Goal: Transaction & Acquisition: Purchase product/service

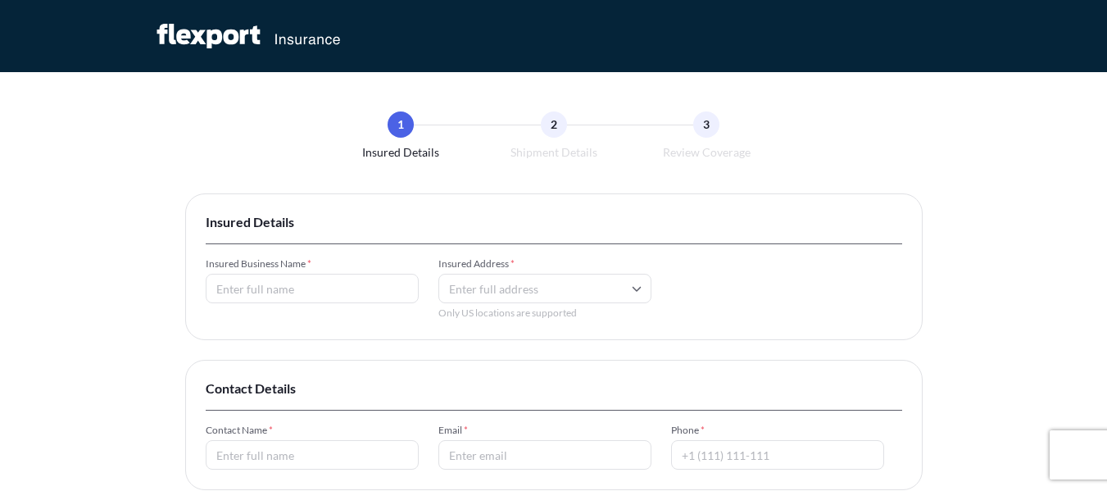
click at [255, 287] on input "Insured Business Name *" at bounding box center [312, 288] width 213 height 29
click at [271, 292] on input "Roswil Co Ltd LLC" at bounding box center [312, 288] width 213 height 29
paste input "Ltd"
type input "Roswil Ltd Co LLC"
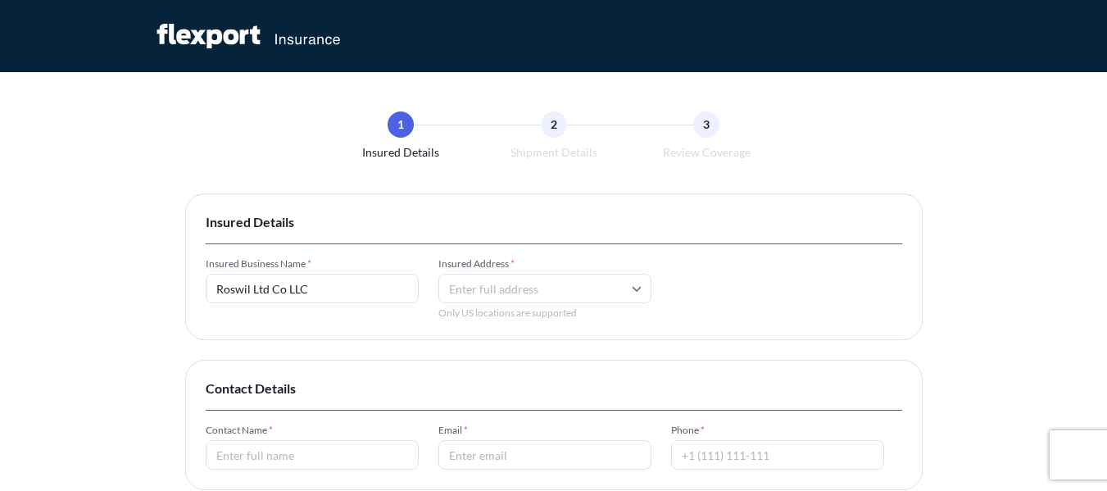
click at [487, 278] on input "Insured Address *" at bounding box center [544, 288] width 213 height 29
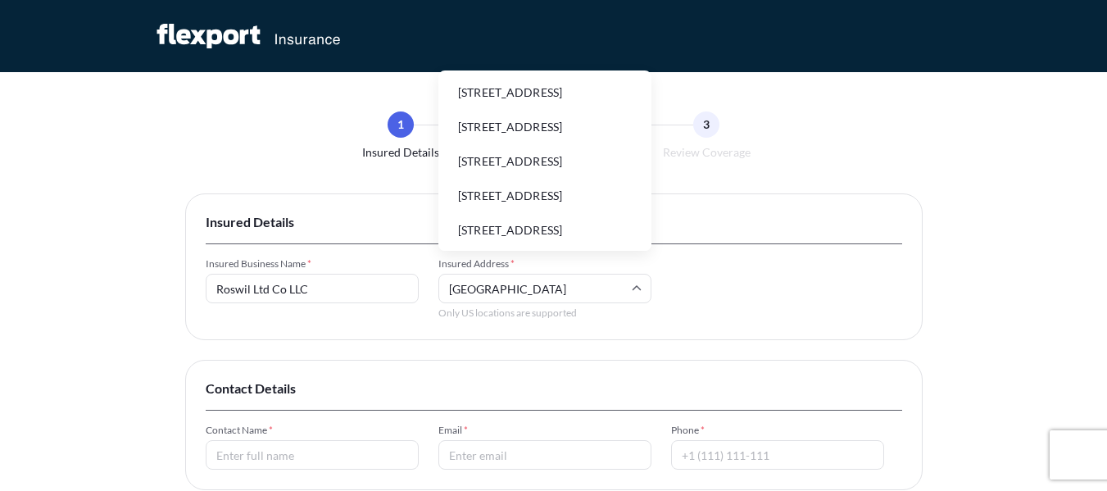
click at [562, 106] on li "[STREET_ADDRESS]" at bounding box center [545, 92] width 200 height 31
type input "[STREET_ADDRESS]"
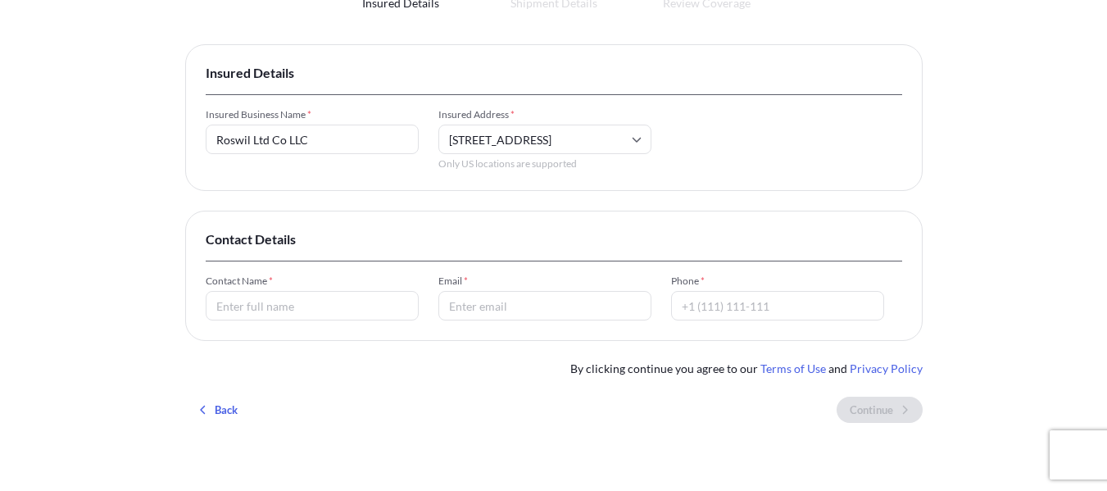
scroll to position [164, 0]
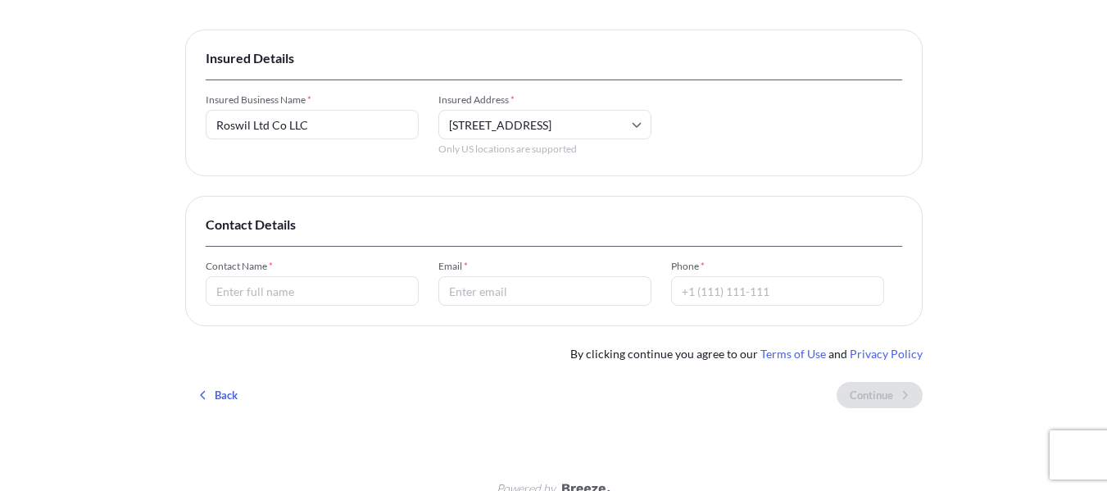
click at [292, 292] on input "Contact Name *" at bounding box center [312, 290] width 213 height 29
type input "[PERSON_NAME]"
click at [496, 296] on input "Email *" at bounding box center [544, 290] width 213 height 29
type input "[EMAIL_ADDRESS][DOMAIN_NAME]"
drag, startPoint x: 742, startPoint y: 294, endPoint x: 779, endPoint y: 291, distance: 37.0
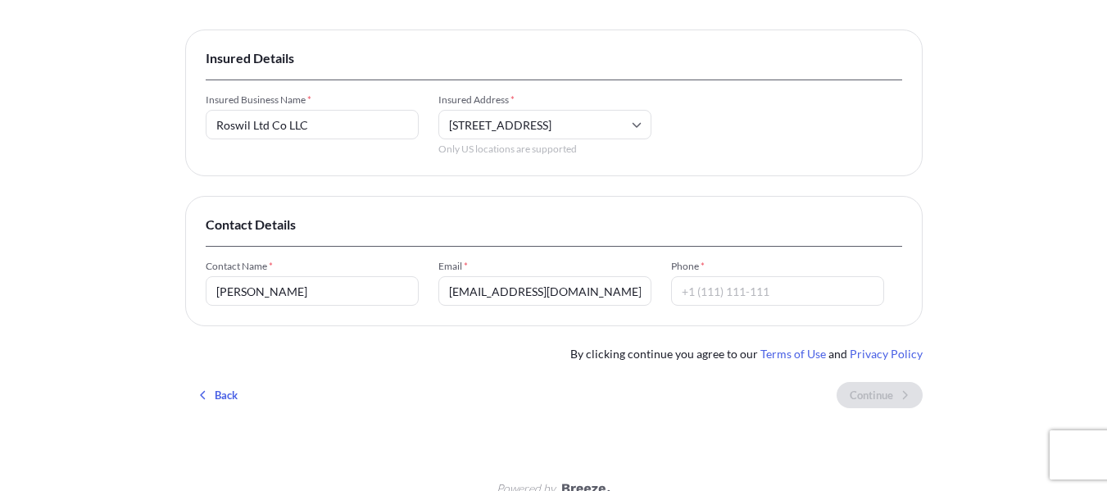
click at [742, 294] on input "Phone *" at bounding box center [777, 290] width 213 height 29
paste input "[PHONE_NUMBER]"
type input "[PHONE_NUMBER]"
click at [1021, 282] on div "1 Insured Details 2 Shipment Details 3 Review Coverage Insured Details Insured …" at bounding box center [553, 176] width 1107 height 680
click at [613, 124] on div "[STREET_ADDRESS]" at bounding box center [544, 124] width 213 height 29
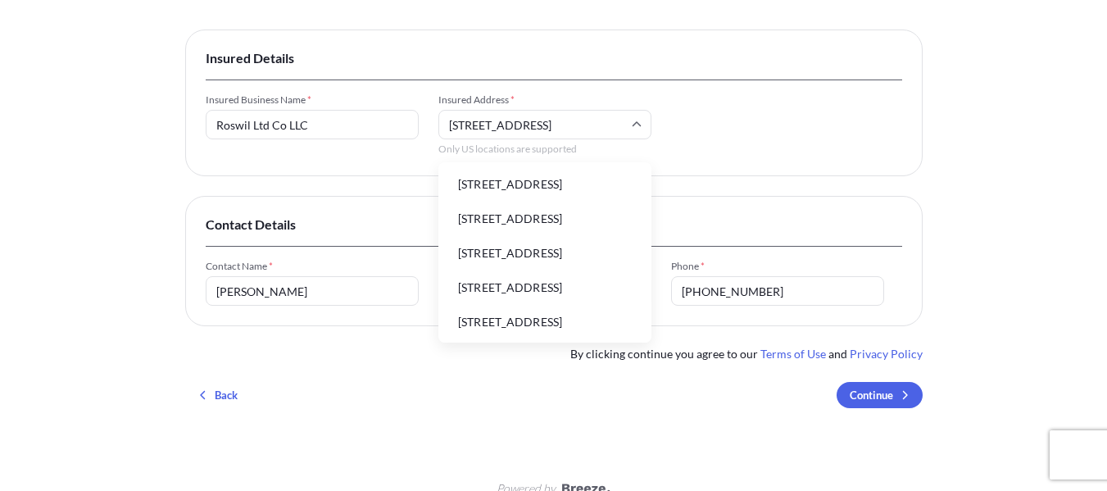
click at [559, 125] on input "[STREET_ADDRESS]" at bounding box center [544, 124] width 213 height 29
drag, startPoint x: 572, startPoint y: 126, endPoint x: 378, endPoint y: 114, distance: 194.5
click at [378, 114] on div "Insured Business Name * Roswil Ltd Co LLC Insured Address * [GEOGRAPHIC_DATA] P…" at bounding box center [554, 124] width 696 height 62
click at [582, 200] on li "[STREET_ADDRESS]" at bounding box center [545, 184] width 200 height 31
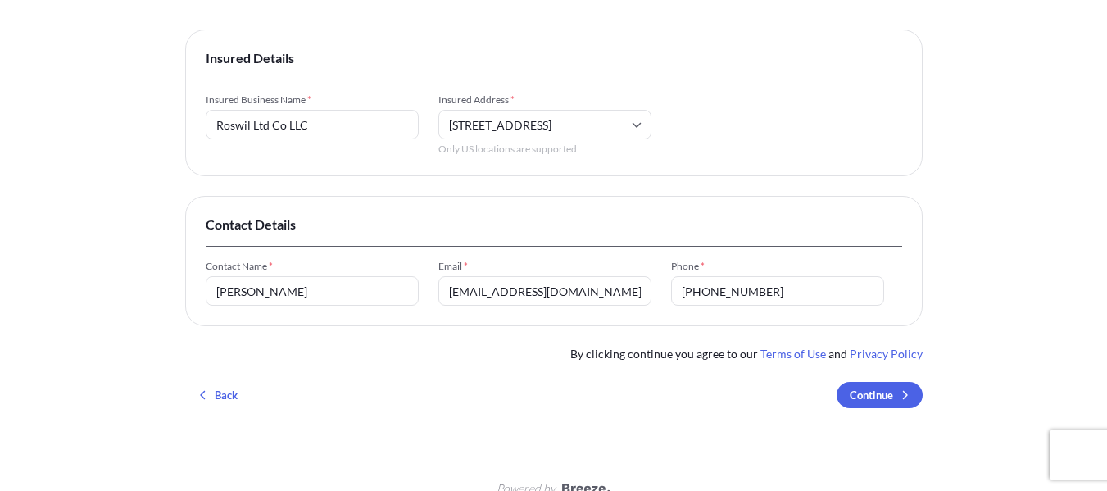
click at [74, 249] on div "1 Insured Details 2 Shipment Details 3 Review Coverage Insured Details Insured …" at bounding box center [553, 176] width 1107 height 680
click at [567, 135] on input "[STREET_ADDRESS]" at bounding box center [544, 124] width 213 height 29
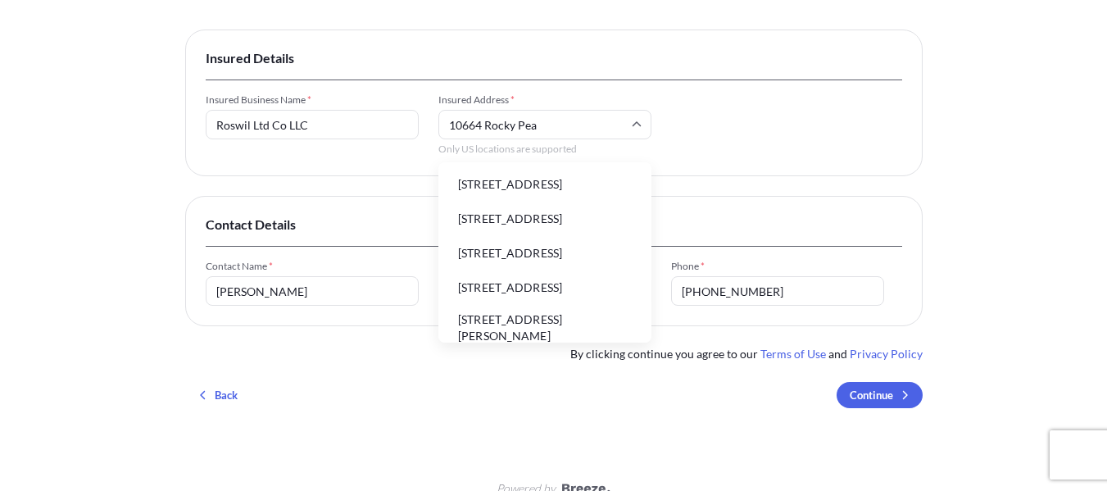
click at [580, 188] on li "[STREET_ADDRESS]" at bounding box center [545, 184] width 200 height 31
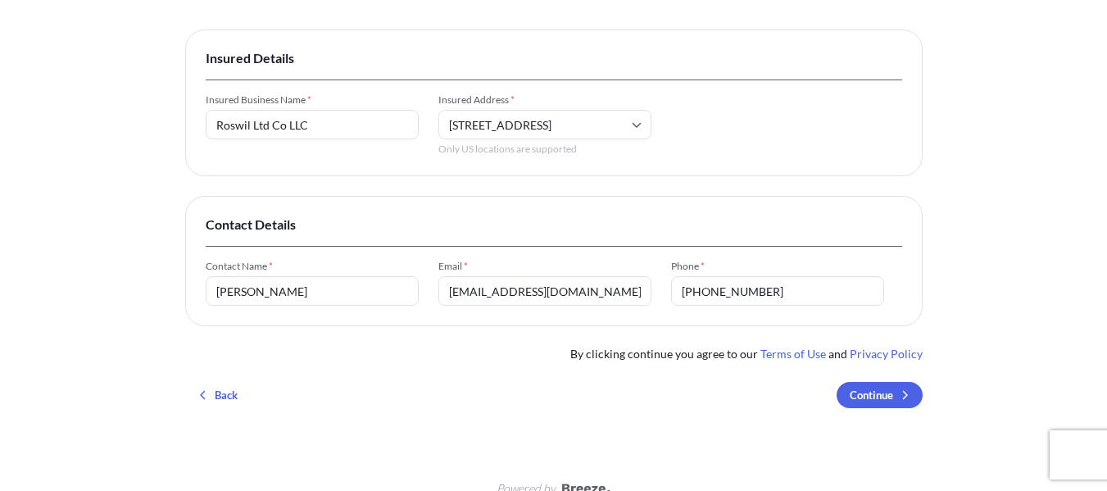
type input "[STREET_ADDRESS]"
click at [355, 295] on input "[PERSON_NAME]" at bounding box center [312, 290] width 213 height 29
type input "[PERSON_NAME]"
click at [342, 396] on div "Back Continue" at bounding box center [553, 395] width 737 height 26
click at [568, 437] on div "1 Insured Details 2 Shipment Details 3 Review Coverage Insured Details Insured …" at bounding box center [553, 184] width 737 height 552
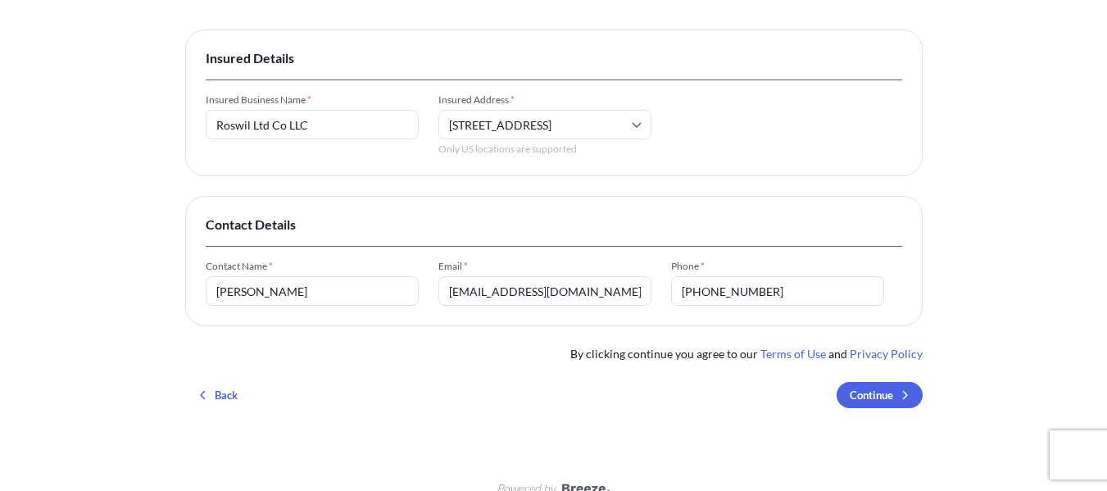
click at [549, 294] on input "[EMAIL_ADDRESS][DOMAIN_NAME]" at bounding box center [544, 290] width 213 height 29
click at [595, 297] on input "[EMAIL_ADDRESS][DOMAIN_NAME]" at bounding box center [544, 290] width 213 height 29
click at [548, 296] on input "[EMAIL_ADDRESS][DOMAIN_NAME]" at bounding box center [544, 290] width 213 height 29
type input "[EMAIL_ADDRESS][DOMAIN_NAME]"
drag, startPoint x: 309, startPoint y: 127, endPoint x: 176, endPoint y: 124, distance: 132.7
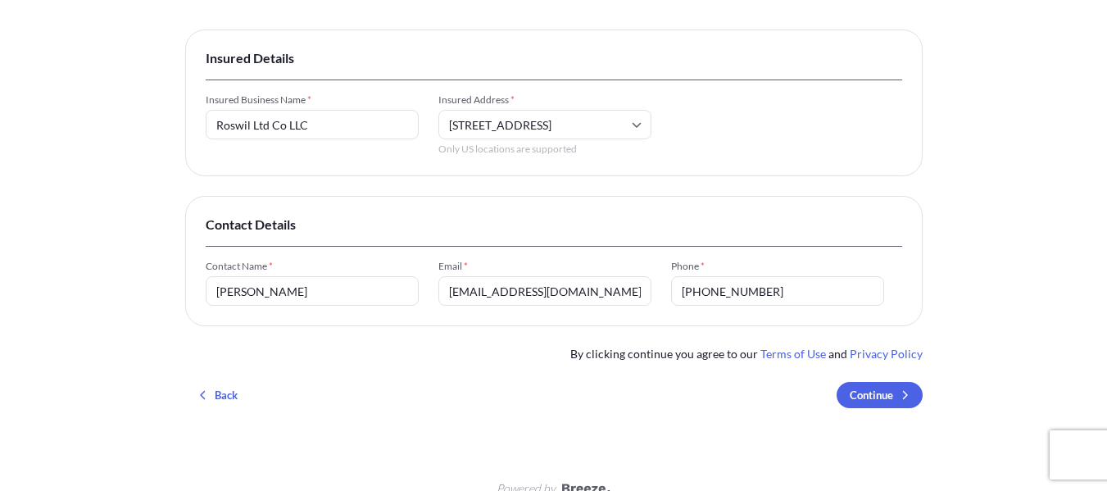
click at [176, 124] on div "1 Insured Details 2 Shipment Details 3 Review Coverage Insured Details Insured …" at bounding box center [553, 176] width 1107 height 680
drag, startPoint x: 269, startPoint y: 385, endPoint x: 282, endPoint y: 251, distance: 134.9
click at [271, 384] on div "Back Continue" at bounding box center [553, 395] width 737 height 26
drag, startPoint x: 326, startPoint y: 122, endPoint x: 174, endPoint y: 119, distance: 152.4
click at [174, 119] on div "1 Insured Details 2 Shipment Details 3 Review Coverage Insured Details Insured …" at bounding box center [553, 176] width 1107 height 680
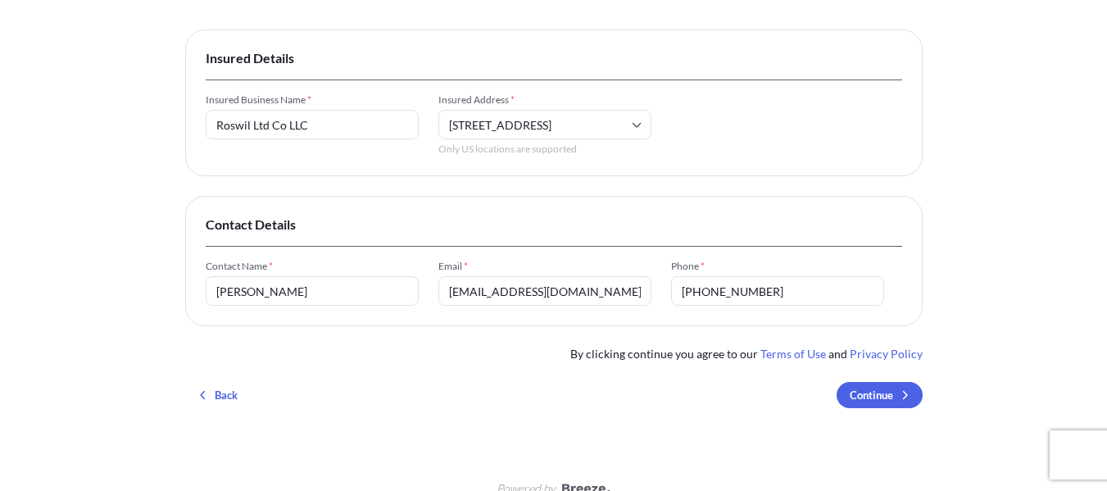
click at [150, 179] on div "1 Insured Details 2 Shipment Details 3 Review Coverage Insured Details Insured …" at bounding box center [553, 176] width 1107 height 680
click at [445, 121] on input "[STREET_ADDRESS]" at bounding box center [544, 124] width 213 height 29
click at [143, 134] on div "1 Insured Details 2 Shipment Details 3 Review Coverage Insured Details Insured …" at bounding box center [553, 176] width 1107 height 680
drag, startPoint x: 333, startPoint y: 290, endPoint x: 179, endPoint y: 290, distance: 154.8
click at [179, 290] on div "1 Insured Details 2 Shipment Details 3 Review Coverage Insured Details Insured …" at bounding box center [553, 176] width 1107 height 680
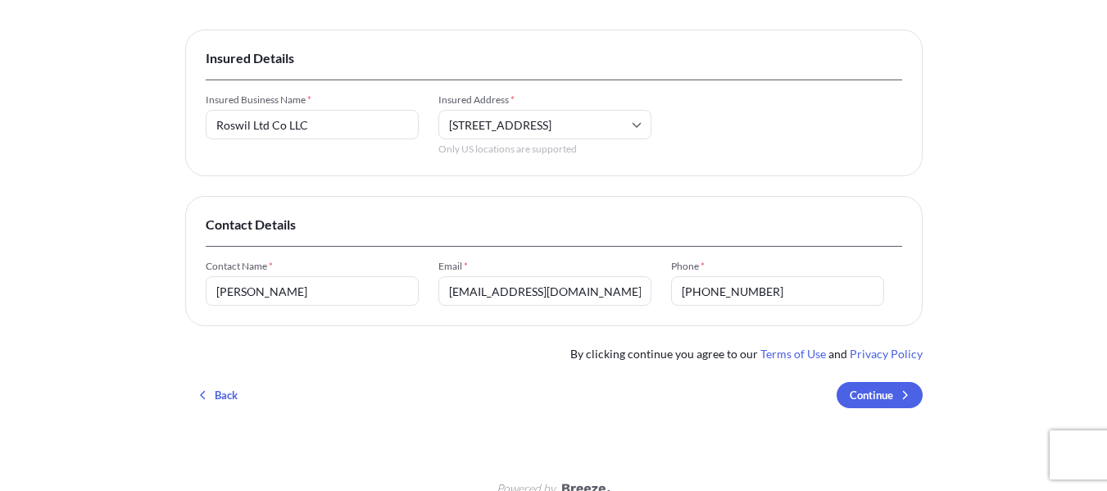
drag, startPoint x: 421, startPoint y: 410, endPoint x: 439, endPoint y: 391, distance: 26.7
click at [421, 410] on div "Insured Details Insured Business Name * Roswil Ltd Co LLC Insured Address * [ST…" at bounding box center [553, 224] width 737 height 391
click at [491, 289] on input "[EMAIL_ADDRESS][DOMAIN_NAME]" at bounding box center [544, 290] width 213 height 29
drag, startPoint x: 780, startPoint y: 294, endPoint x: 704, endPoint y: 287, distance: 76.5
click at [666, 292] on div "Contact Name * [PERSON_NAME] Email * [EMAIL_ADDRESS][DOMAIN_NAME] Phone * [PHON…" at bounding box center [554, 283] width 696 height 46
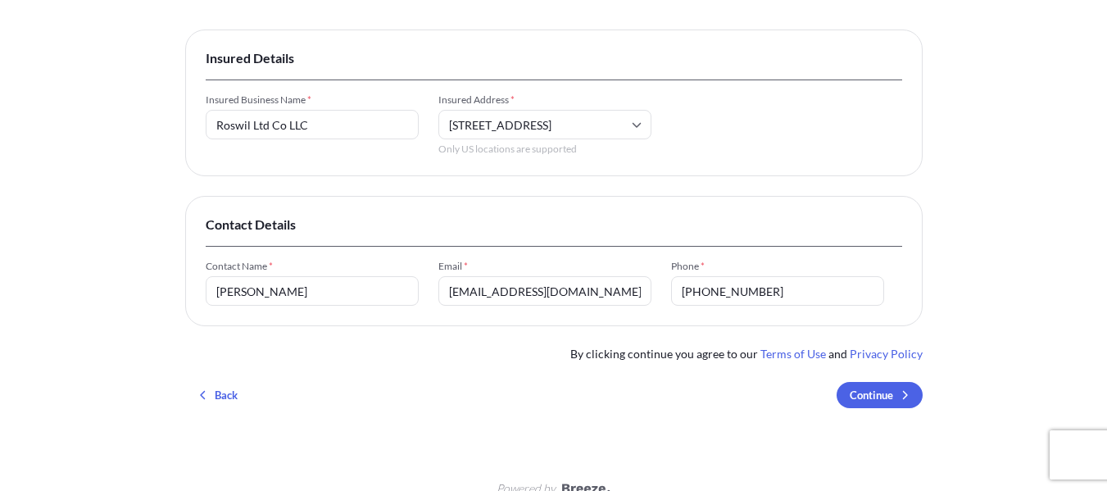
click at [623, 420] on div "Insured Details Insured Business Name * Roswil Ltd Co LLC Insured Address * [ST…" at bounding box center [553, 224] width 737 height 391
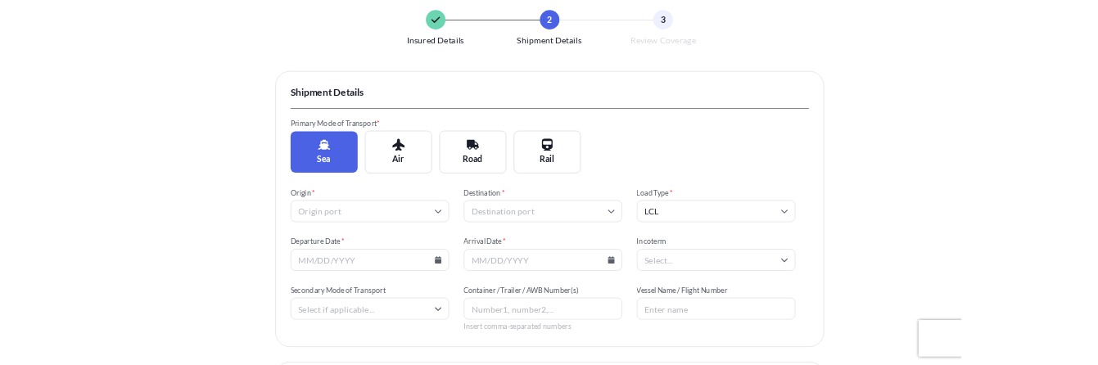
scroll to position [246, 0]
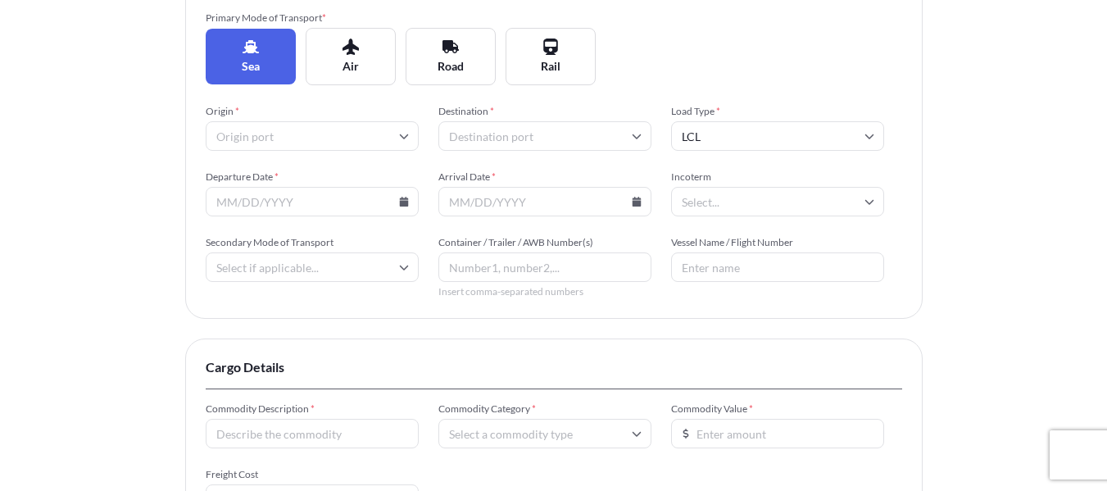
click at [295, 136] on input "Origin *" at bounding box center [312, 135] width 213 height 29
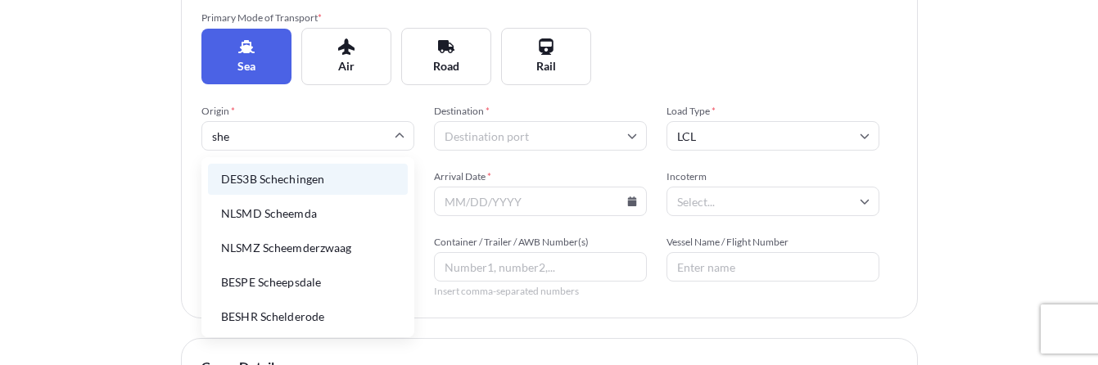
type input "shen"
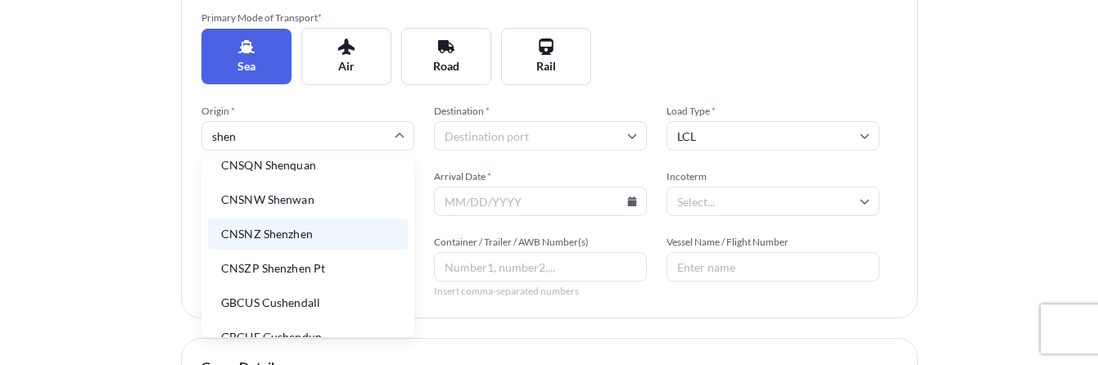
scroll to position [82, 0]
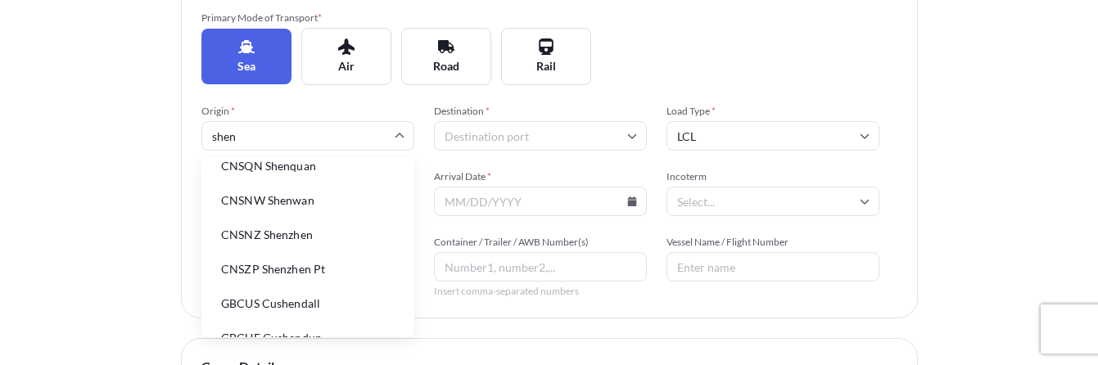
click at [310, 237] on li "CNSNZ Shenzhen" at bounding box center [308, 235] width 200 height 31
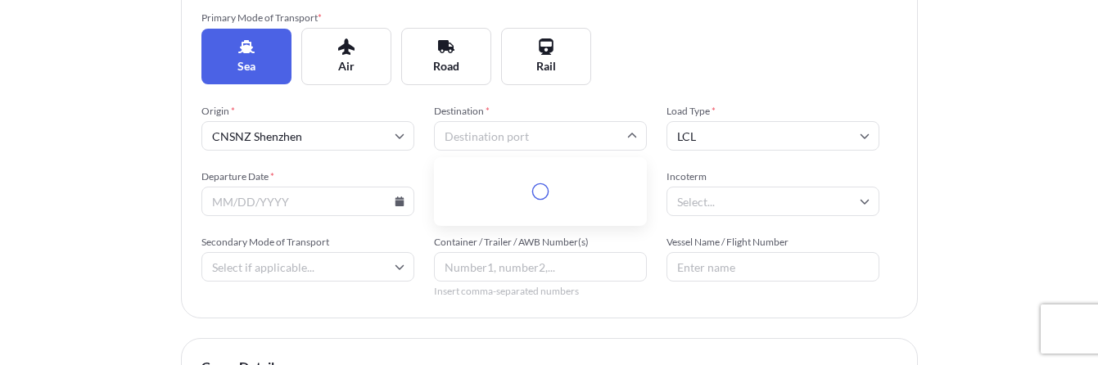
click at [521, 131] on input "Destination *" at bounding box center [540, 135] width 213 height 29
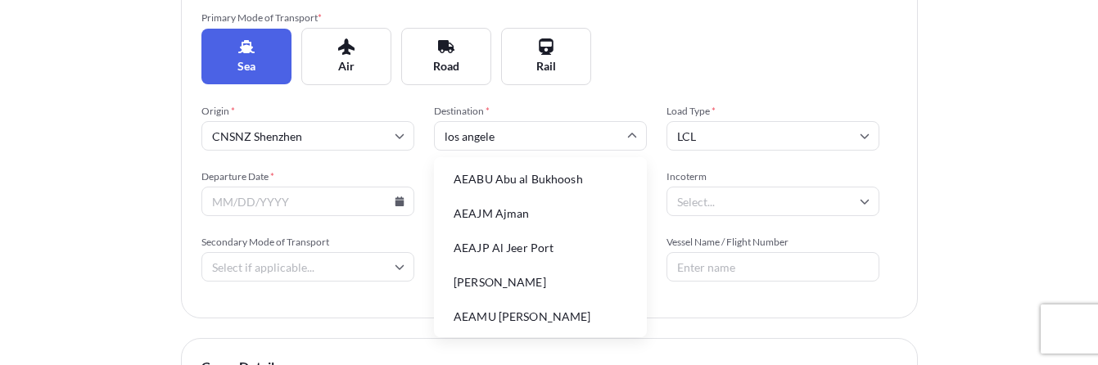
type input "[GEOGRAPHIC_DATA]"
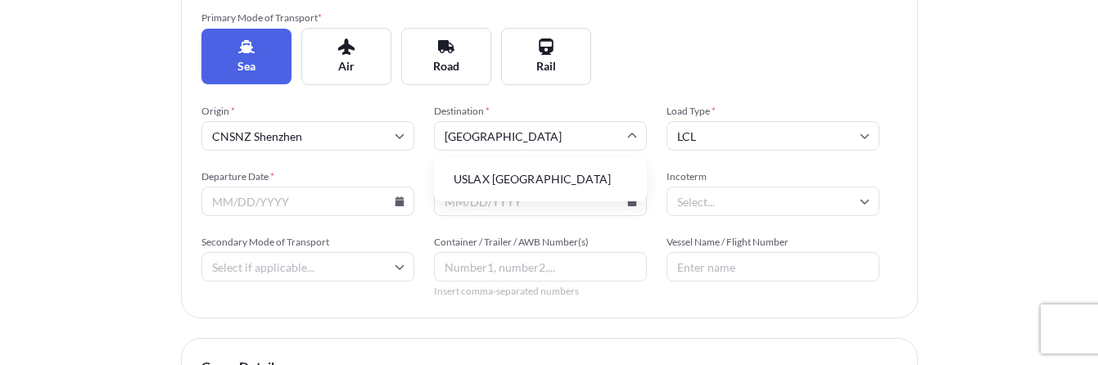
click at [487, 178] on li "USLAX [GEOGRAPHIC_DATA]" at bounding box center [541, 179] width 200 height 31
click at [396, 201] on icon at bounding box center [399, 202] width 9 height 10
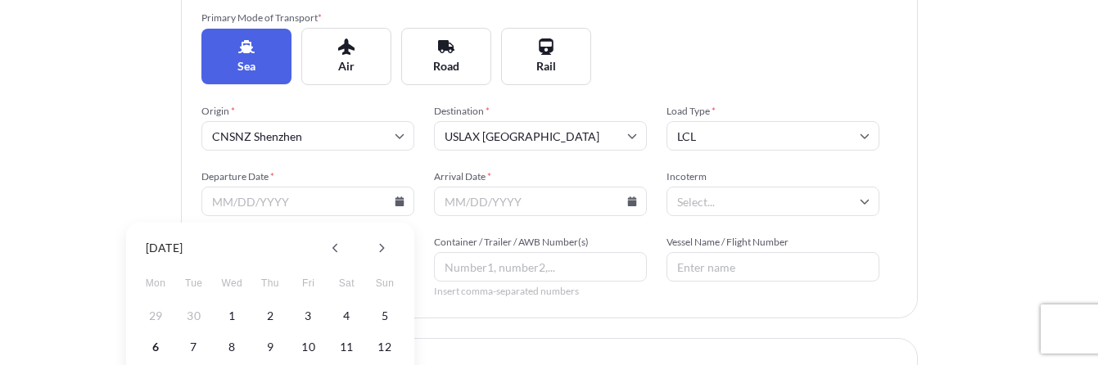
scroll to position [328, 0]
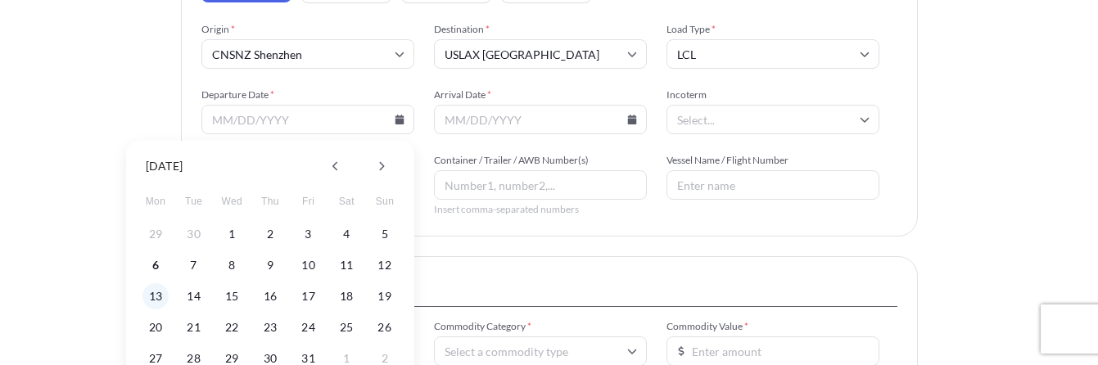
click at [157, 298] on button "13" at bounding box center [156, 296] width 26 height 26
type input "[DATE]"
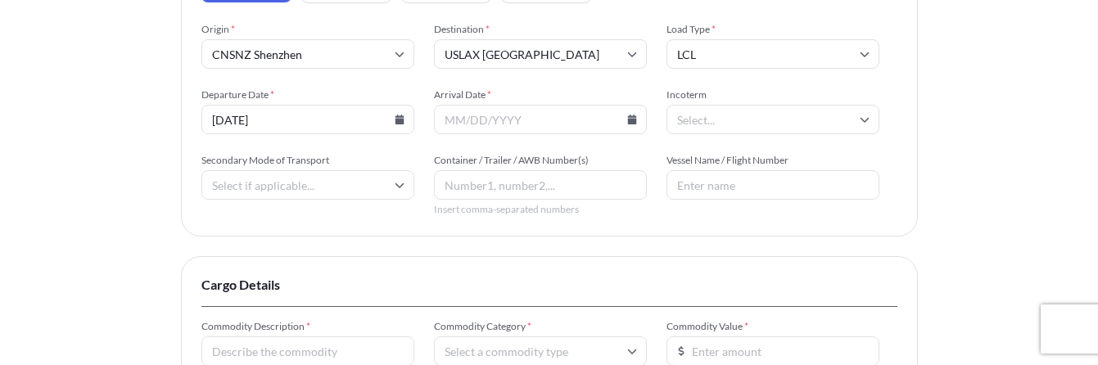
click at [72, 132] on div "Insured Details 2 Shipment Details 3 Review Coverage Shipment Details Primary M…" at bounding box center [549, 175] width 1098 height 1007
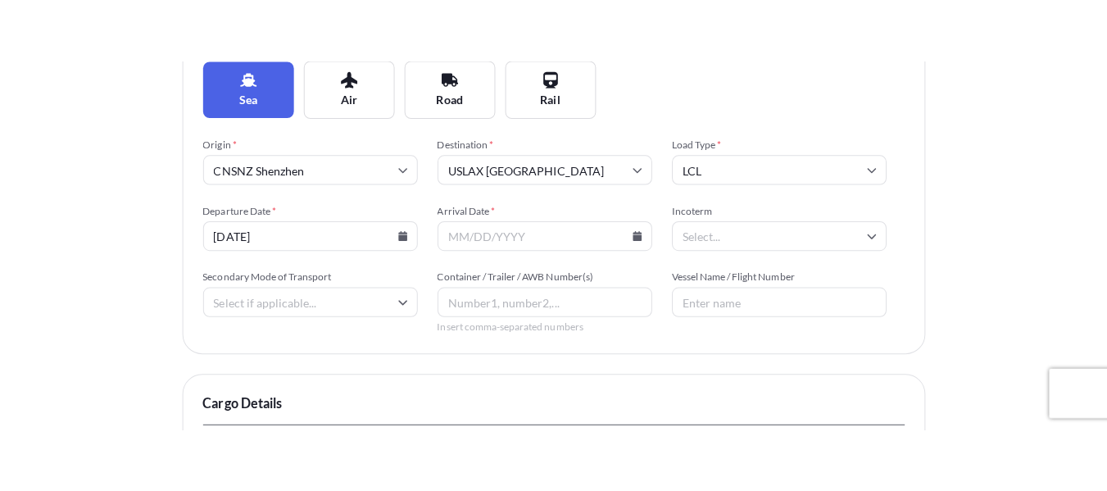
scroll to position [246, 0]
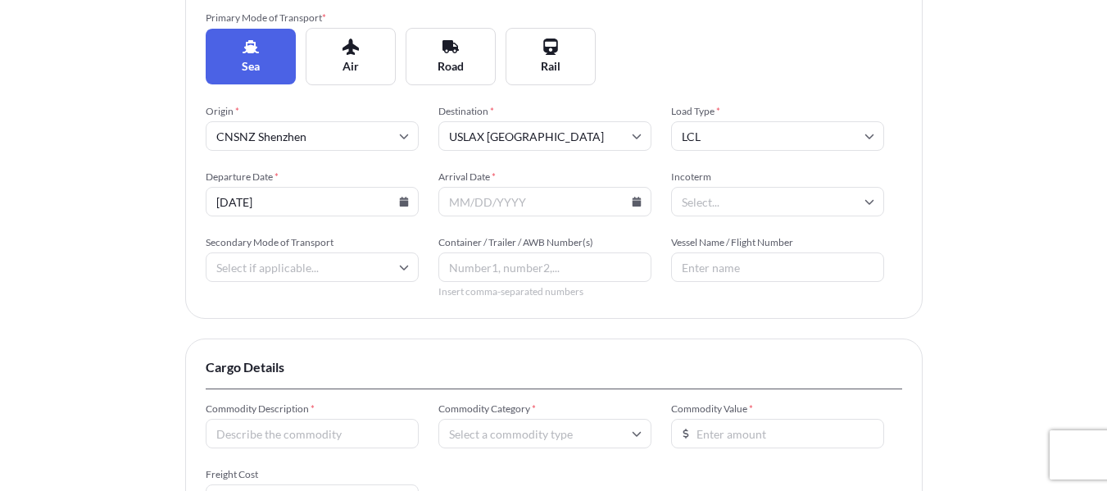
click at [492, 201] on input "Arrival Date *" at bounding box center [544, 201] width 213 height 29
click at [635, 201] on icon at bounding box center [635, 202] width 9 height 10
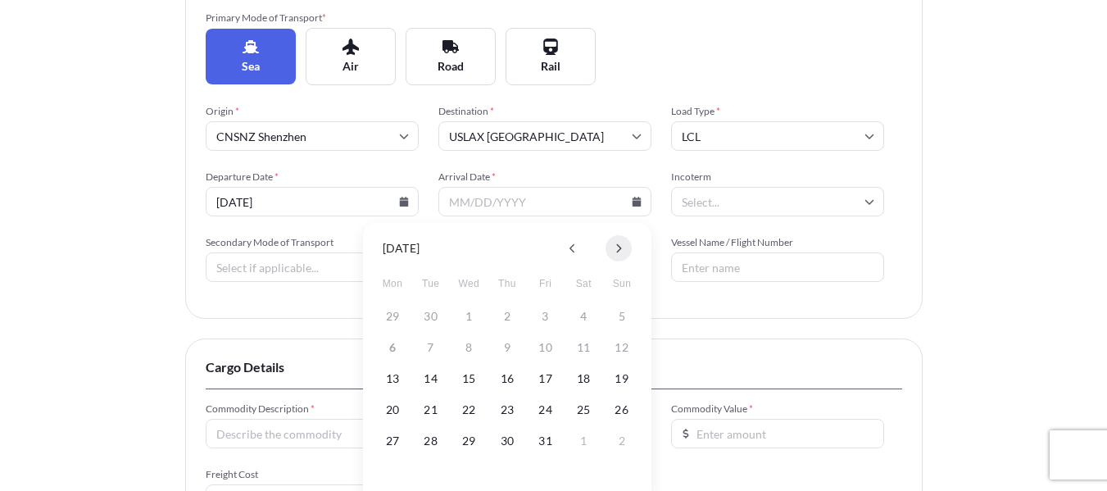
click at [619, 252] on icon at bounding box center [618, 248] width 7 height 10
click at [612, 313] on button "2" at bounding box center [622, 316] width 26 height 26
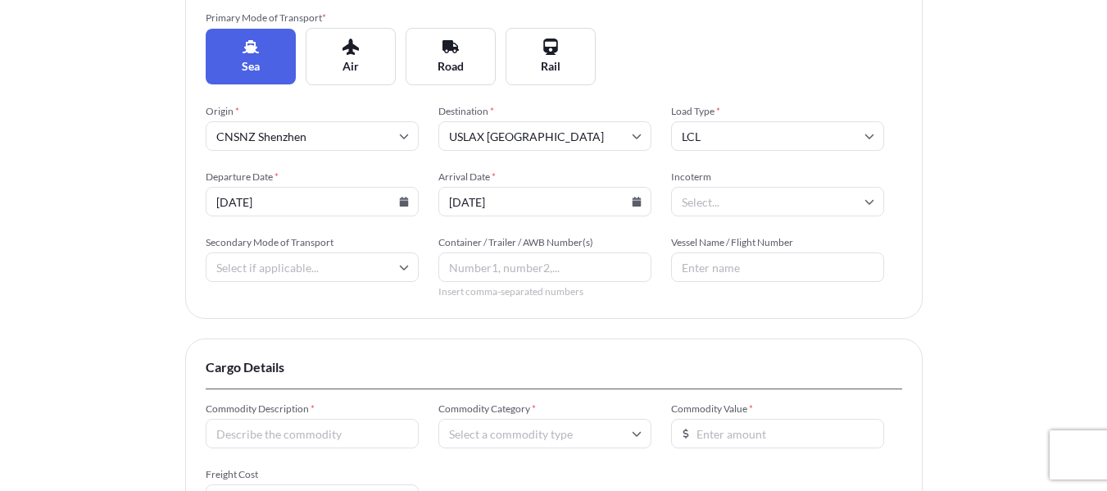
type input "[DATE]"
click at [781, 203] on input "Incoterm" at bounding box center [777, 201] width 213 height 29
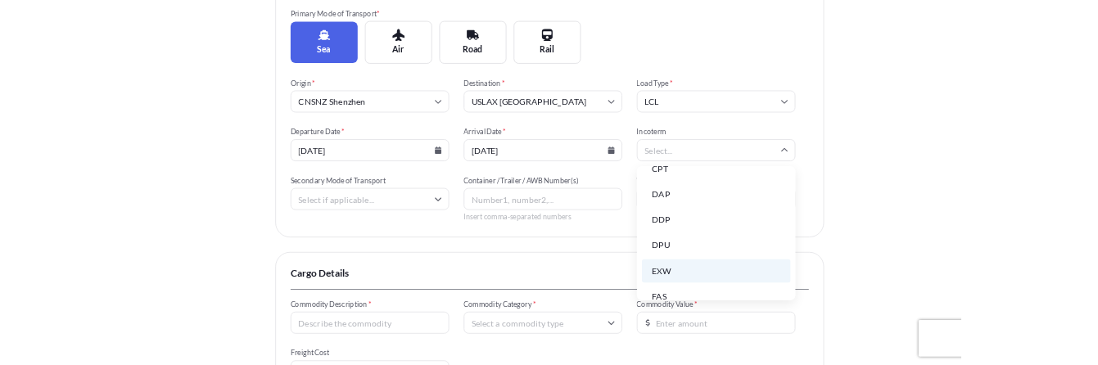
scroll to position [208, 0]
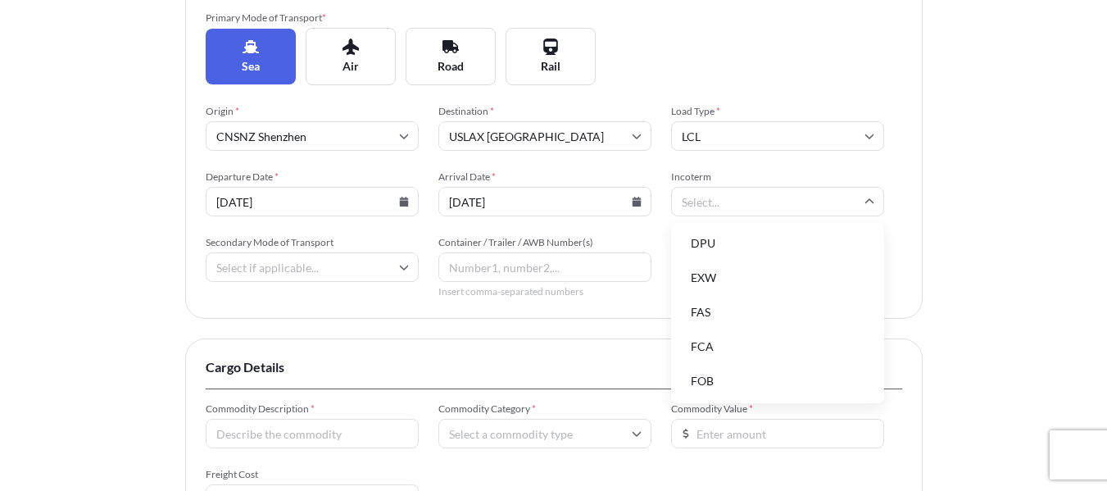
click at [731, 379] on li "FOB" at bounding box center [777, 380] width 200 height 31
click at [327, 264] on input "Secondary Mode of Transport" at bounding box center [312, 266] width 213 height 29
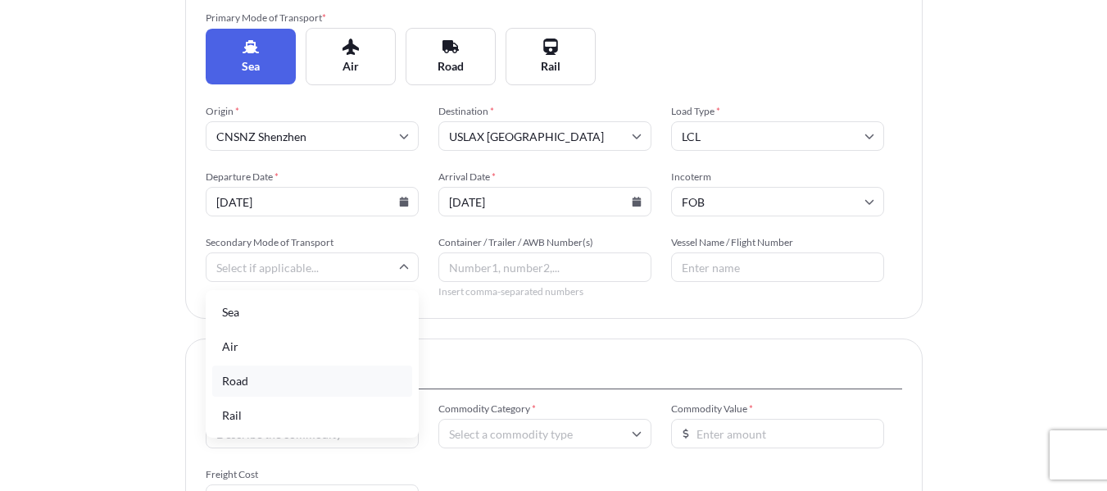
click at [295, 375] on div "Road" at bounding box center [312, 380] width 200 height 31
type input "Road"
click at [753, 263] on input "Vessel Name / Flight Number" at bounding box center [777, 266] width 213 height 29
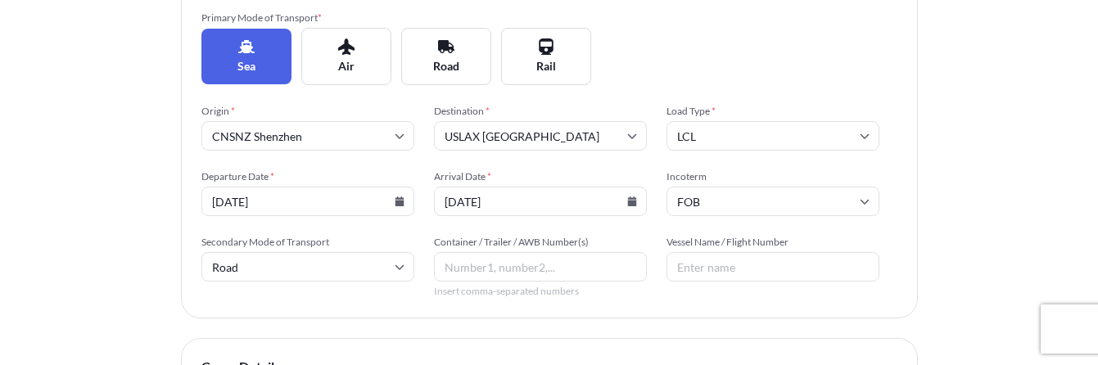
paste input "YM UNIFORM/0244E"
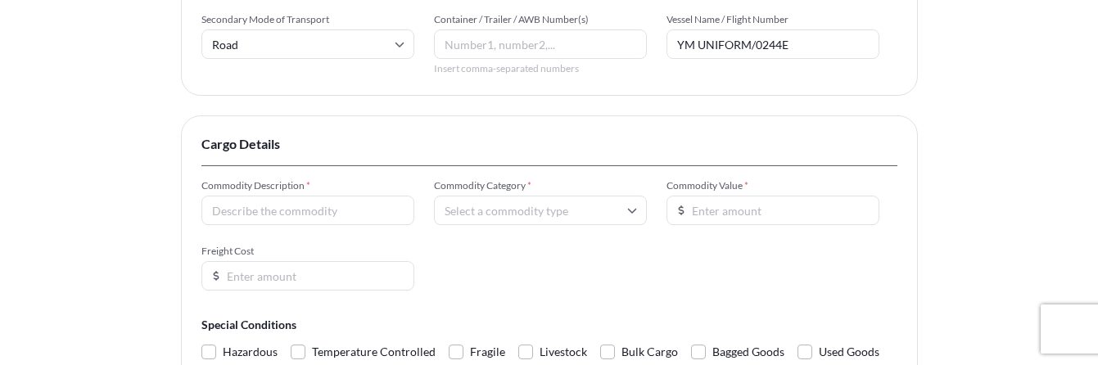
scroll to position [491, 0]
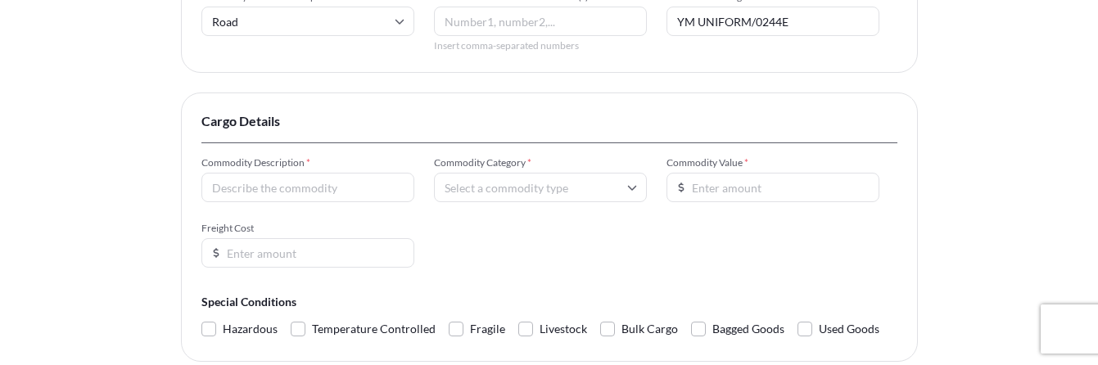
type input "YM UNIFORM/0244E"
click at [294, 179] on input "Commodity Description *" at bounding box center [307, 187] width 213 height 29
click at [294, 197] on input "Commodity Description *" at bounding box center [307, 187] width 213 height 29
type input "Salon Products"
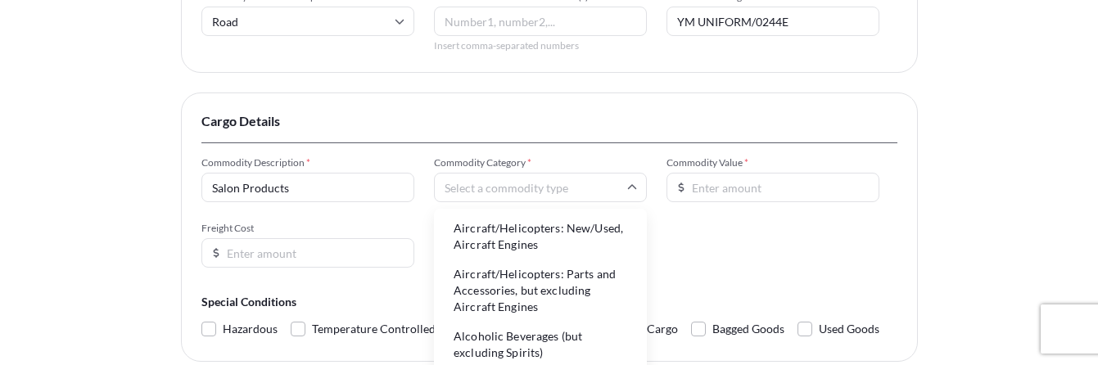
click at [532, 186] on input "Commodity Category *" at bounding box center [540, 187] width 213 height 29
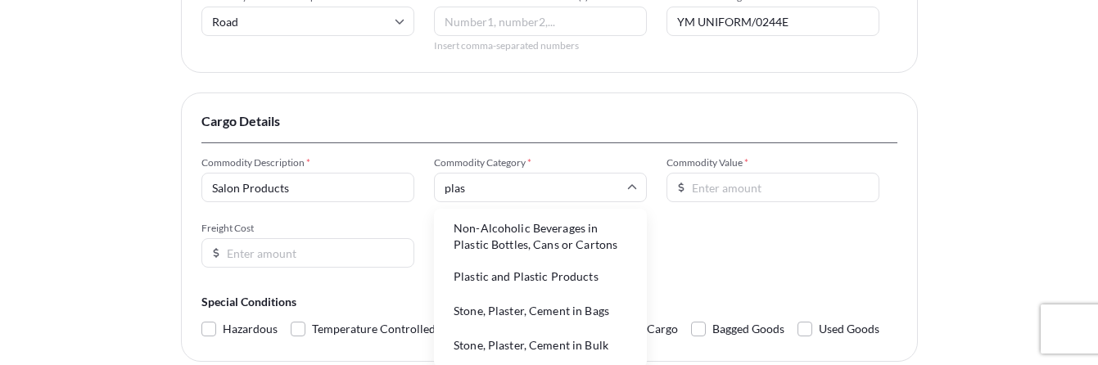
type input "plast"
click at [518, 269] on li "Plastic and Plastic Products" at bounding box center [541, 276] width 200 height 31
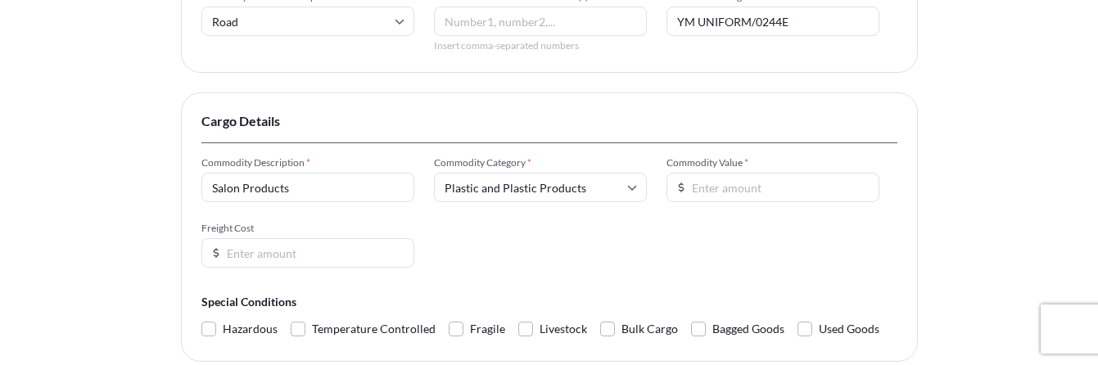
click at [782, 189] on input "Commodity Value *" at bounding box center [773, 187] width 213 height 29
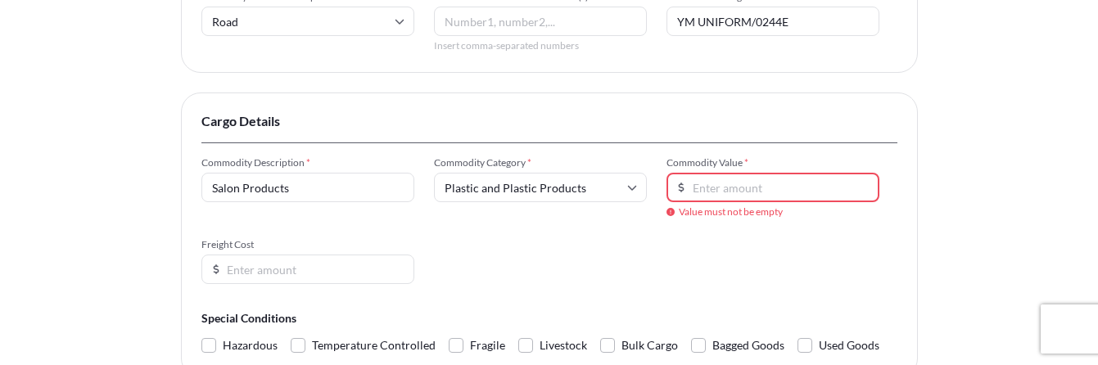
paste input "5704.04"
type input "5704.04"
click at [966, 231] on div "Insured Details 2 Shipment Details 3 Review Coverage Shipment Details Primary M…" at bounding box center [549, 21] width 1098 height 1024
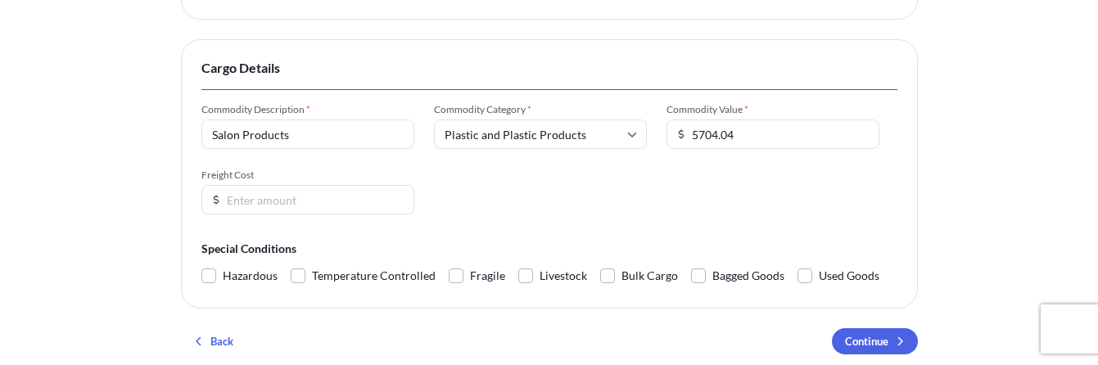
scroll to position [573, 0]
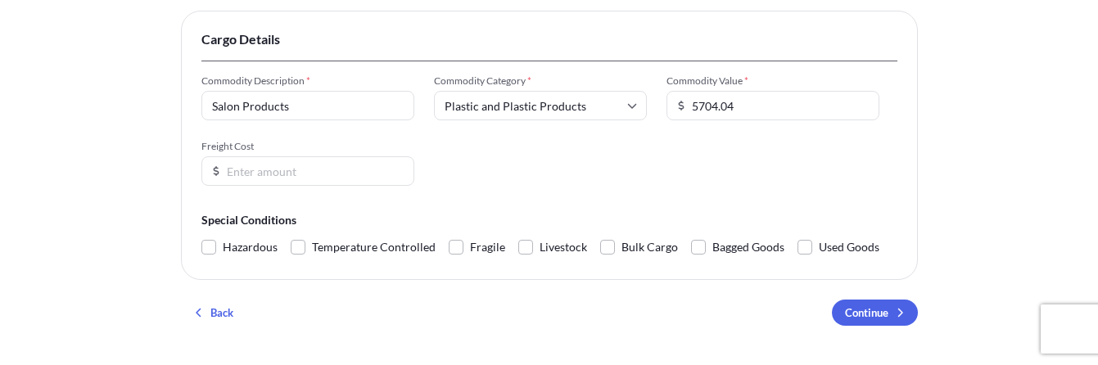
click at [422, 172] on div "Commodity Description * Salon Products Commodity Category * Plastic and Plastic…" at bounding box center [549, 130] width 696 height 111
click at [396, 171] on input "0" at bounding box center [307, 170] width 213 height 29
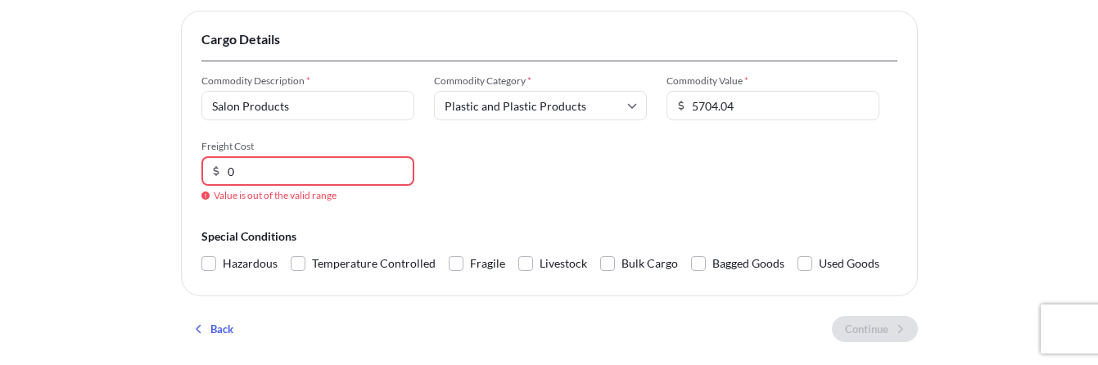
drag, startPoint x: 284, startPoint y: 176, endPoint x: 220, endPoint y: 170, distance: 64.2
click at [220, 170] on div "0" at bounding box center [307, 170] width 213 height 29
paste input "204.3"
type input "204.30"
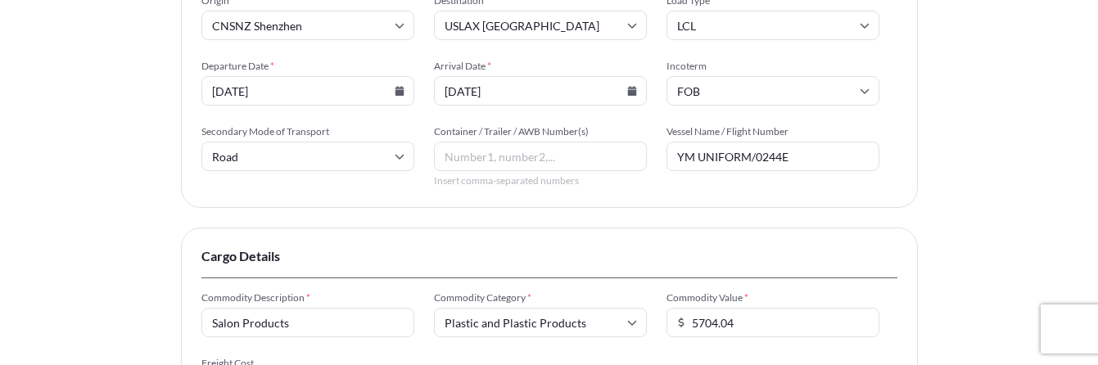
scroll to position [328, 0]
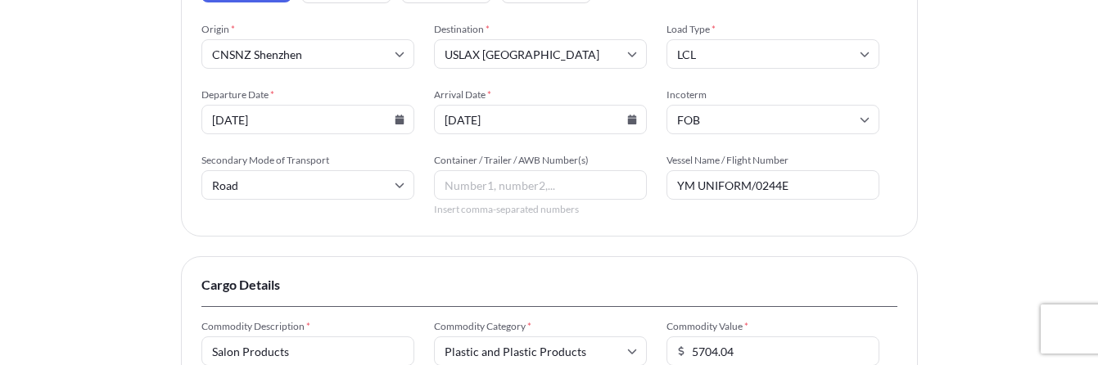
click at [178, 233] on div "Insured Details 2 Shipment Details 3 Review Coverage Shipment Details Primary M…" at bounding box center [549, 175] width 1098 height 1007
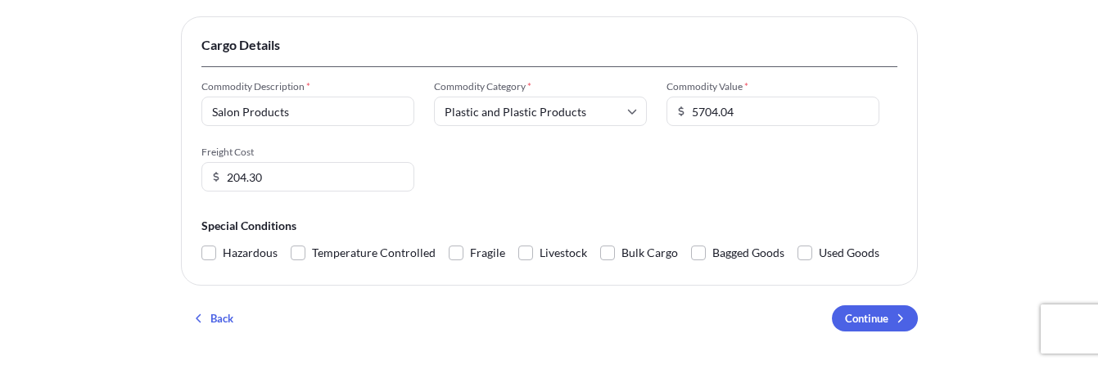
scroll to position [642, 0]
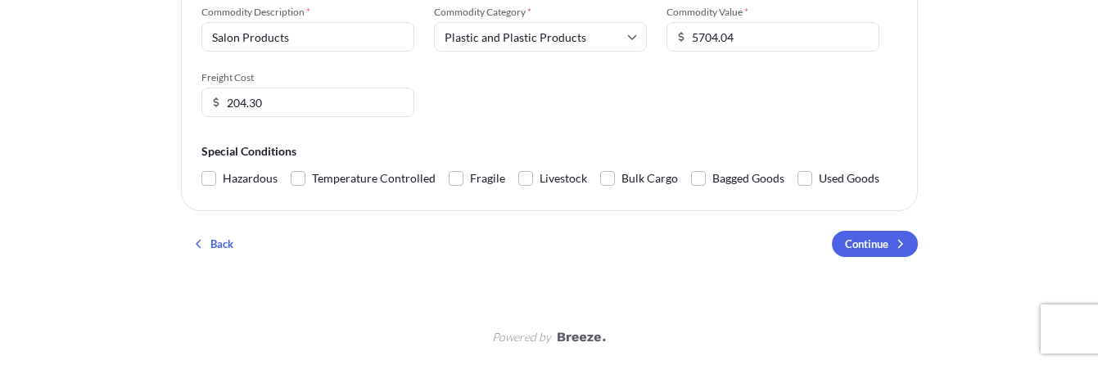
drag, startPoint x: 617, startPoint y: 160, endPoint x: 577, endPoint y: 155, distance: 40.4
drag, startPoint x: 577, startPoint y: 155, endPoint x: 989, endPoint y: 165, distance: 412.9
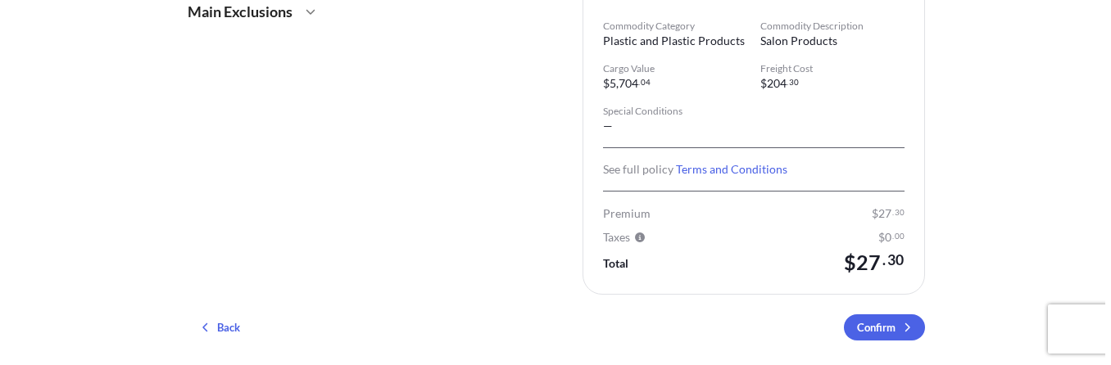
scroll to position [547, 0]
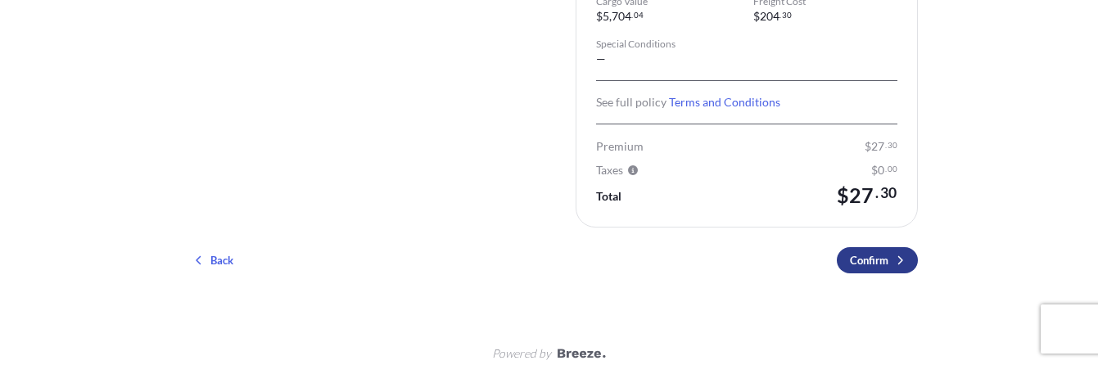
click at [846, 247] on button "Confirm" at bounding box center [877, 260] width 81 height 26
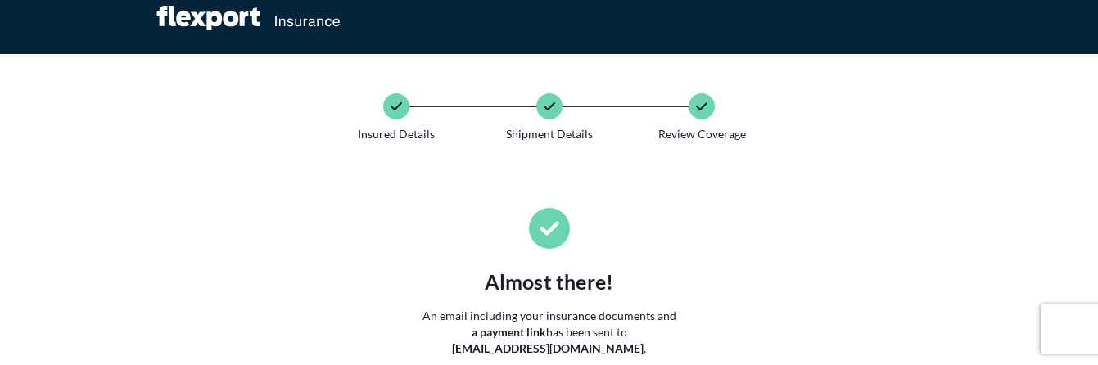
scroll to position [0, 0]
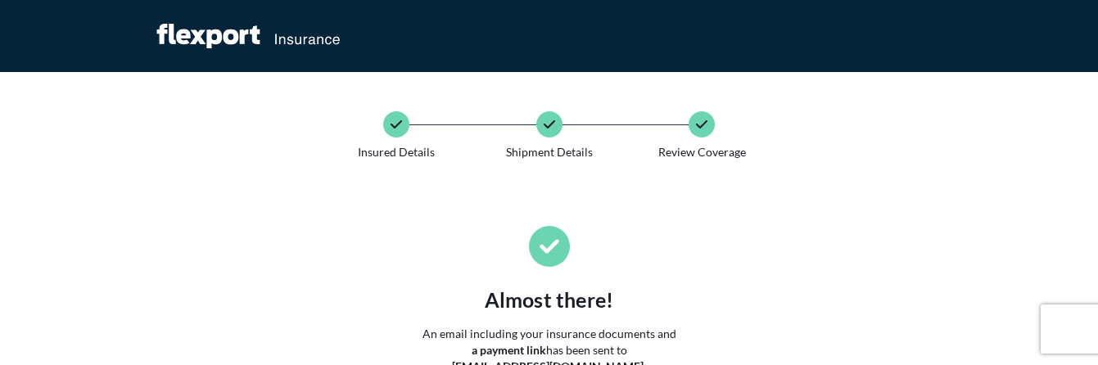
click at [204, 191] on div "Almost there! An email including your insurance documents and a payment link ha…" at bounding box center [549, 361] width 737 height 401
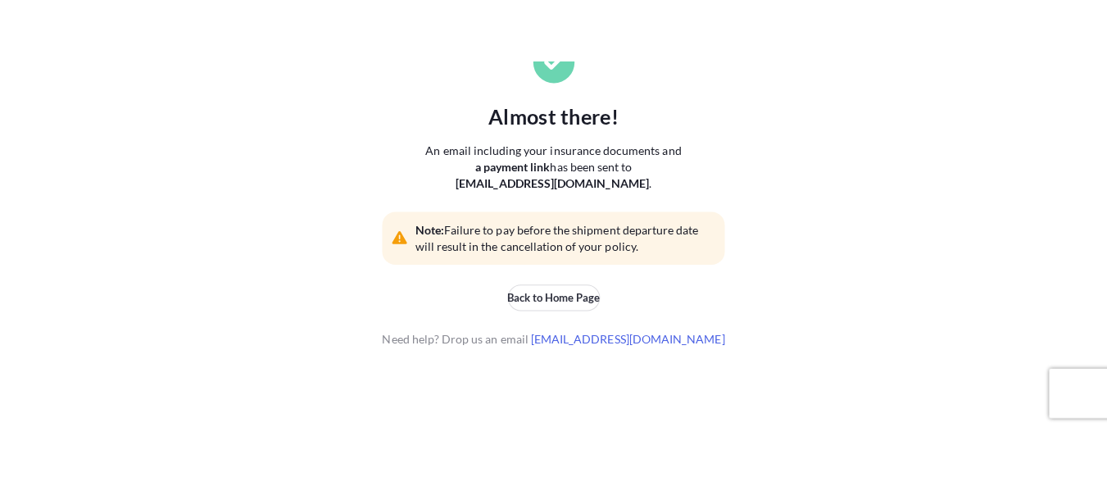
scroll to position [166, 0]
